Goal: Find contact information: Find contact information

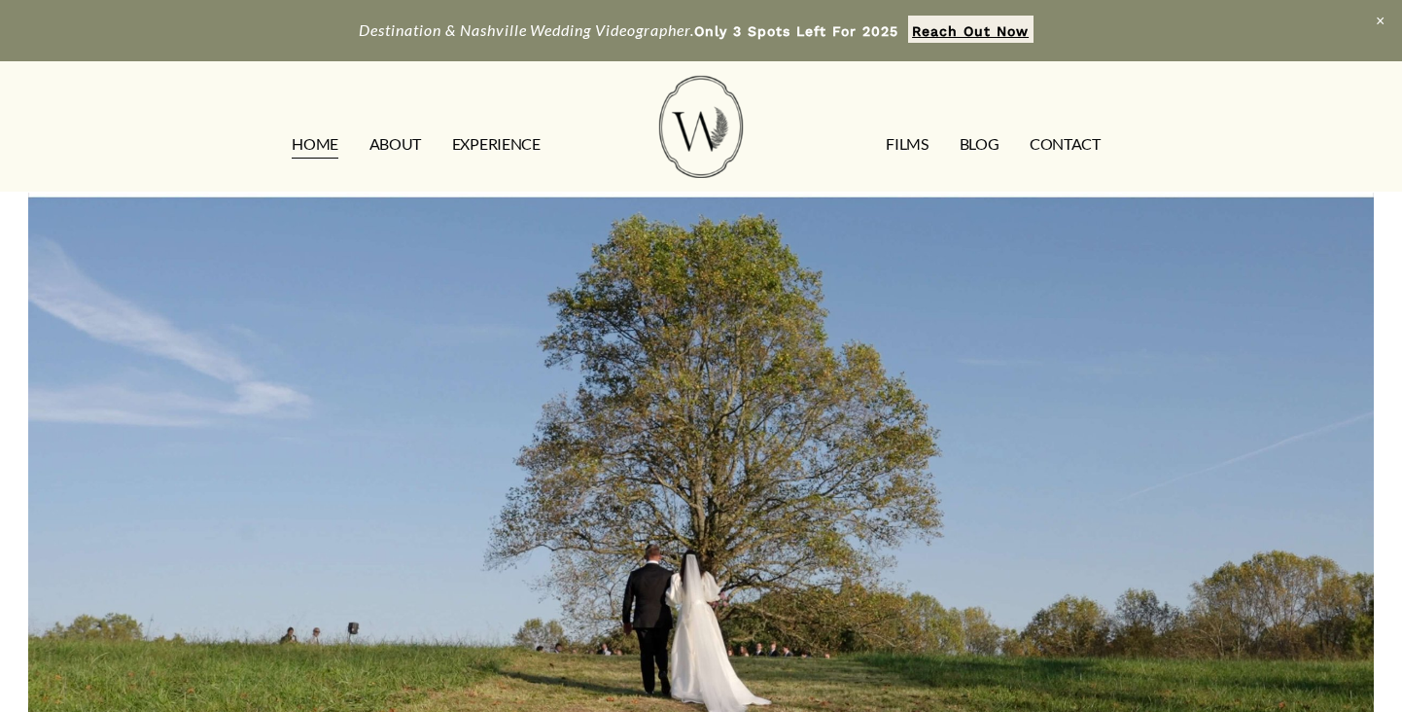
click at [1062, 135] on link "CONTACT" at bounding box center [1065, 144] width 71 height 31
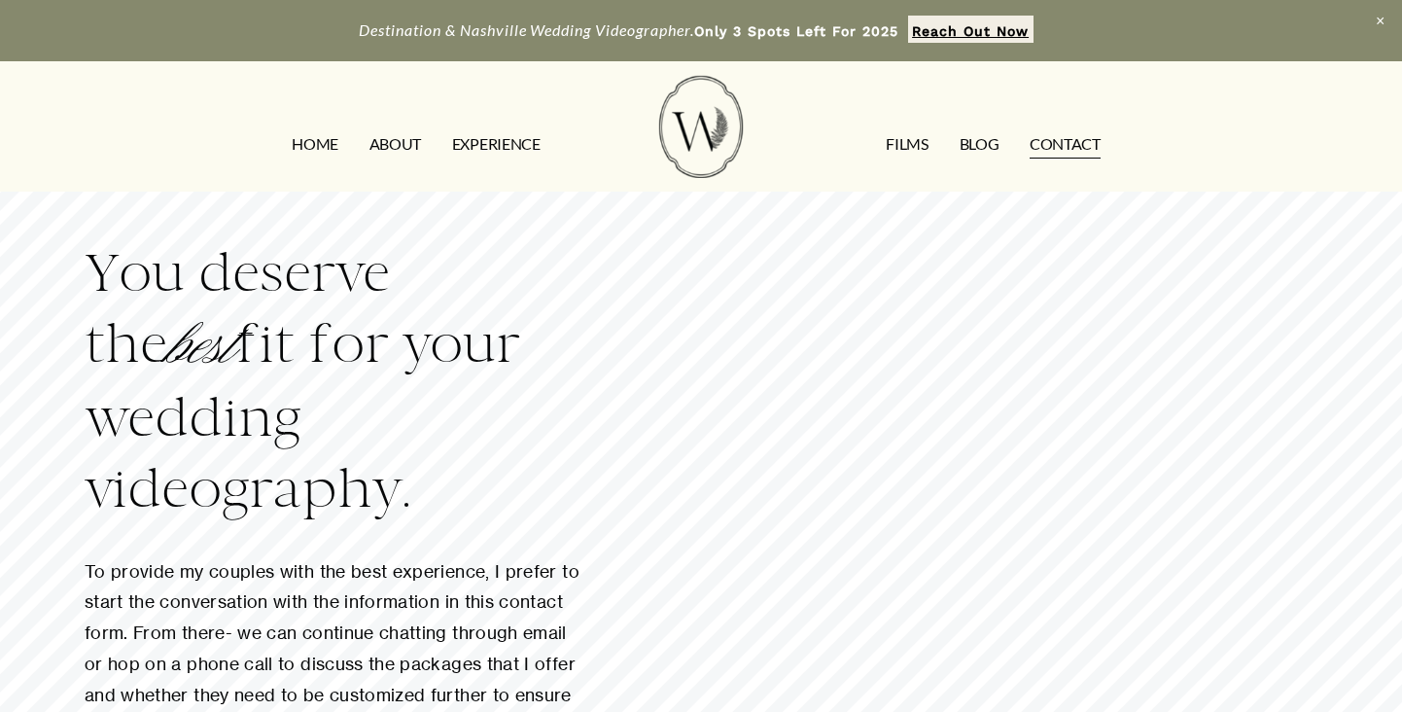
click at [395, 140] on link "ABOUT" at bounding box center [395, 144] width 52 height 31
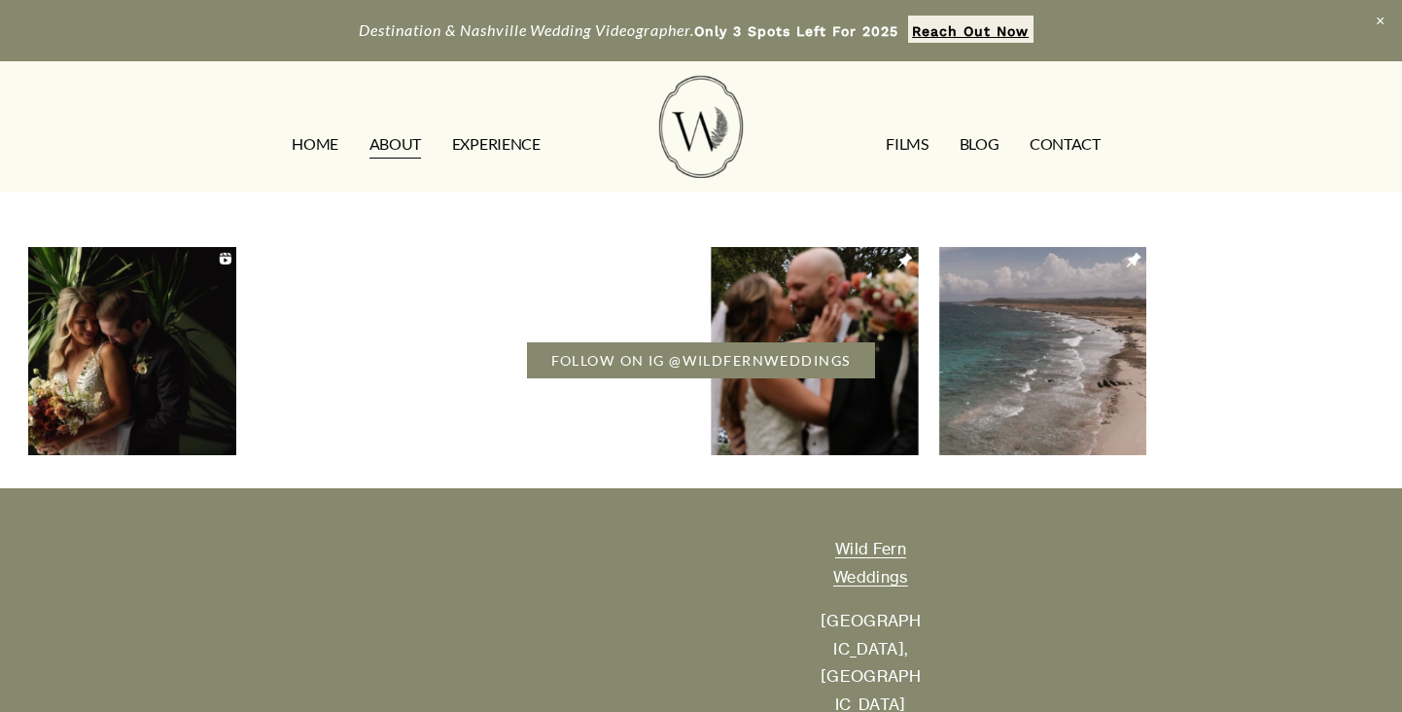
scroll to position [5099, 0]
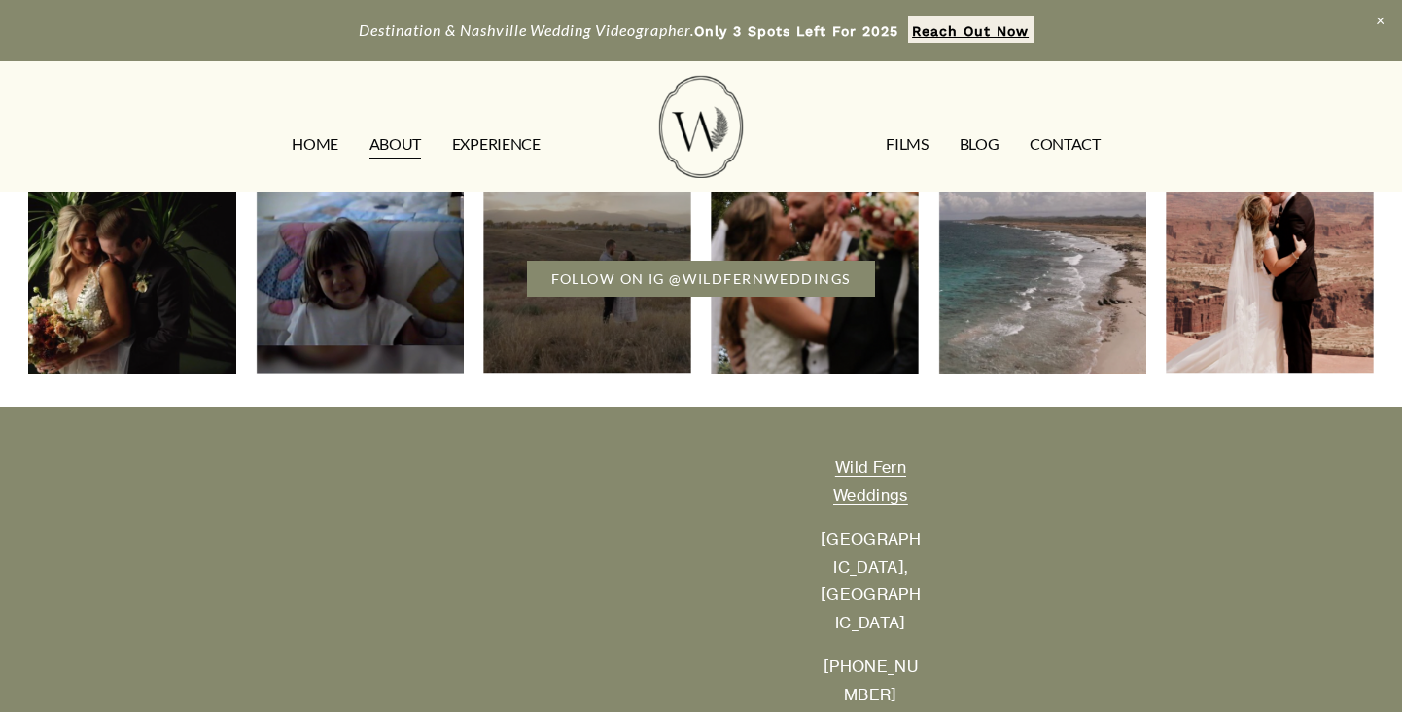
click at [789, 261] on link "FOLLOW ON IG @WILDFERNWEDDINGS" at bounding box center [700, 279] width 347 height 36
